Goal: Information Seeking & Learning: Learn about a topic

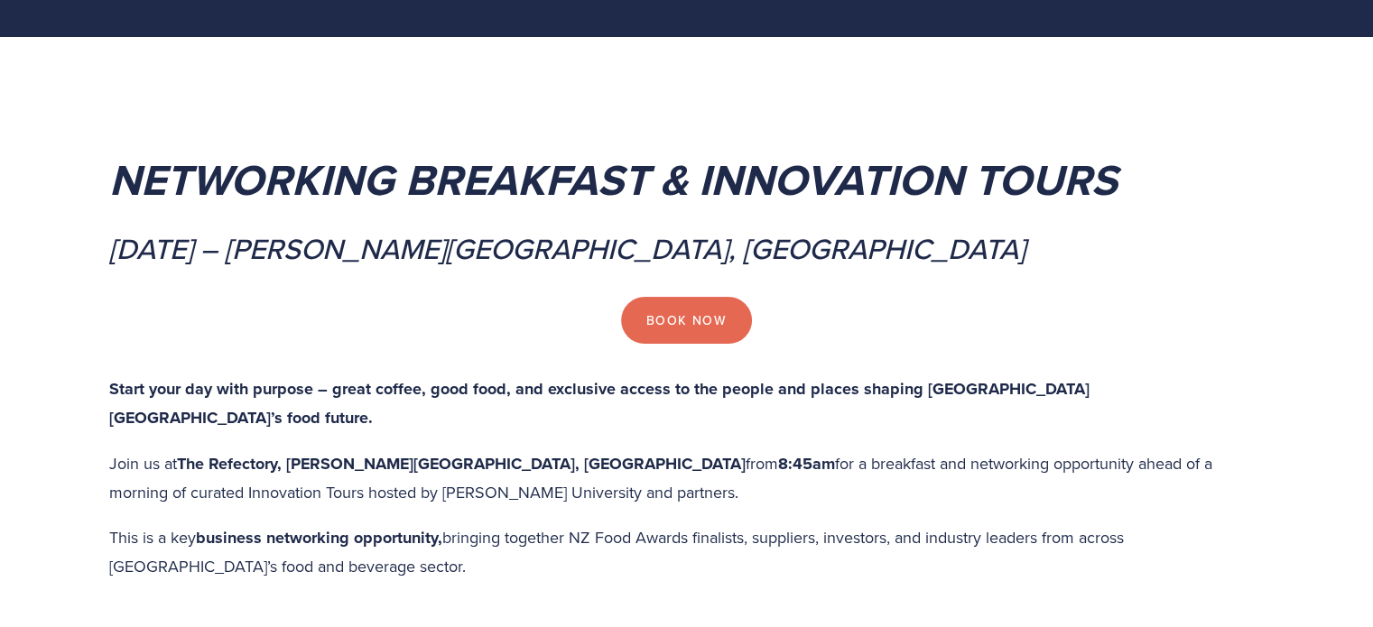
scroll to position [206, 0]
